Goal: Transaction & Acquisition: Purchase product/service

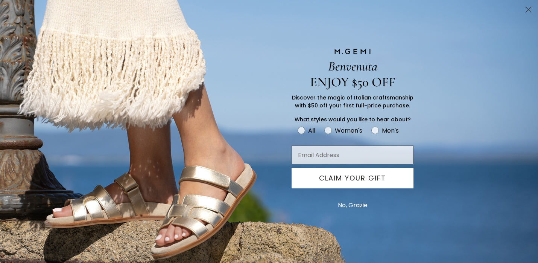
click at [526, 11] on circle "Close dialog" at bounding box center [528, 9] width 12 height 12
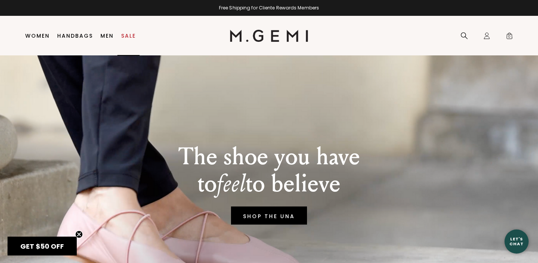
click at [128, 36] on link "Sale" at bounding box center [128, 36] width 15 height 6
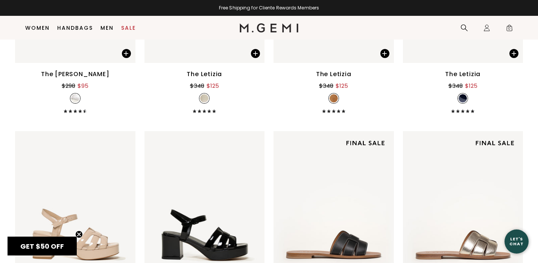
scroll to position [3412, 0]
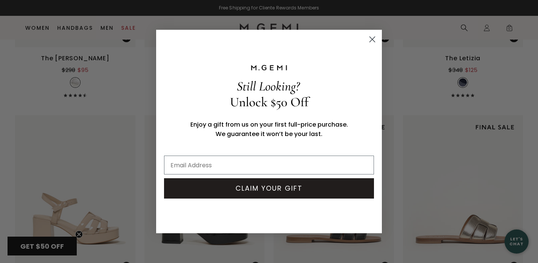
click at [371, 39] on icon "Close dialog" at bounding box center [372, 39] width 5 height 5
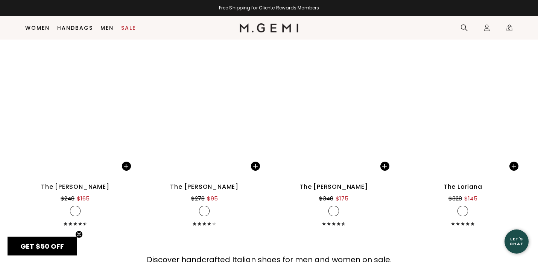
scroll to position [7188, 0]
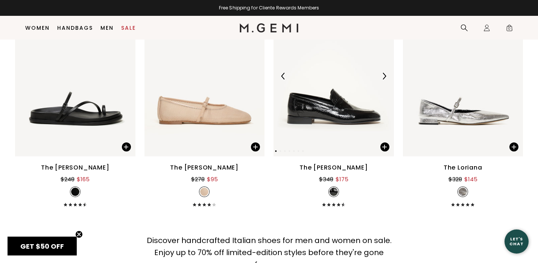
click at [383, 73] on img at bounding box center [384, 76] width 7 height 7
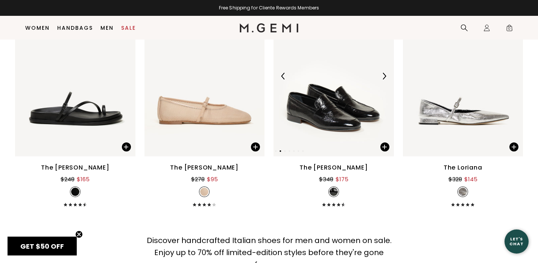
click at [383, 73] on img at bounding box center [384, 76] width 7 height 7
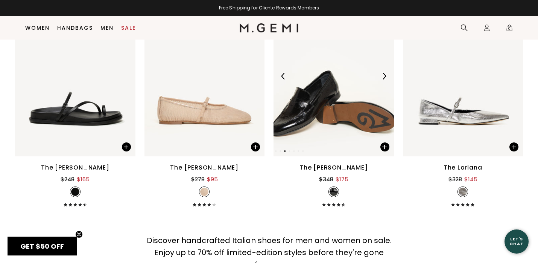
click at [383, 73] on img at bounding box center [384, 76] width 7 height 7
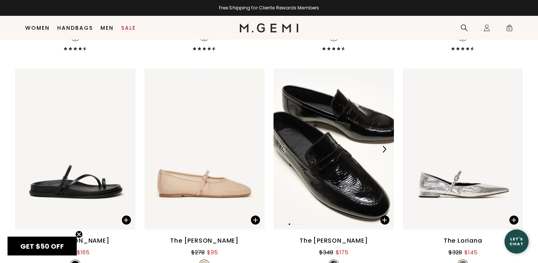
scroll to position [7113, 0]
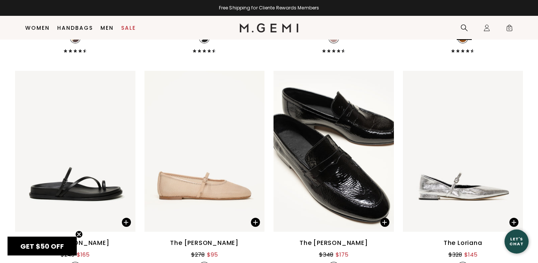
click at [464, 26] on icon at bounding box center [464, 28] width 8 height 8
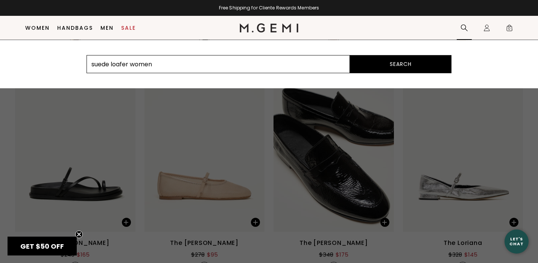
type input "suede loafer women"
click at [350, 55] on button "Search" at bounding box center [401, 64] width 102 height 18
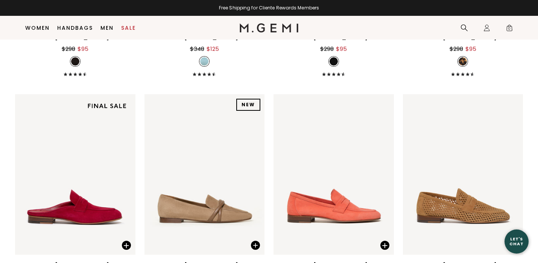
scroll to position [307, 0]
